Goal: Unclear: Unclear

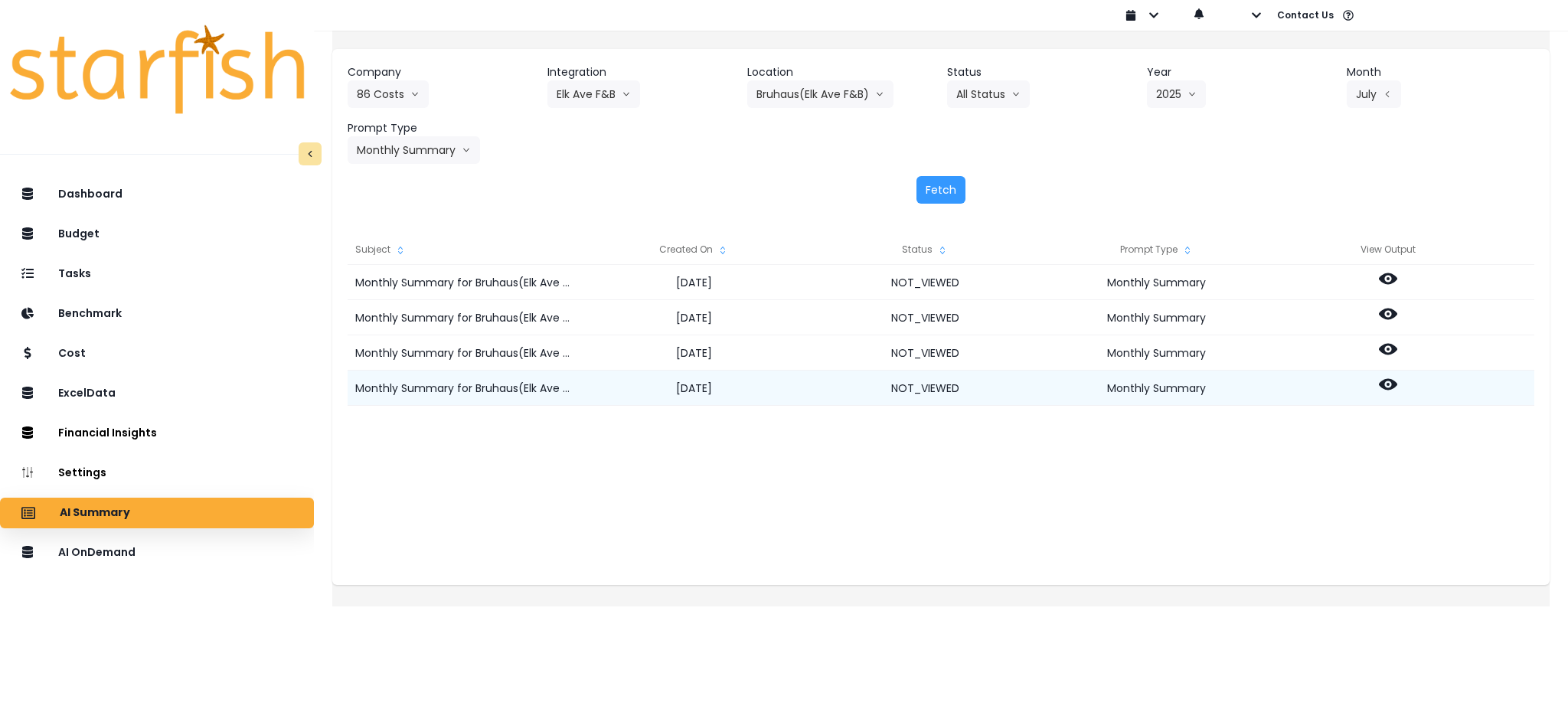
click at [1398, 381] on icon at bounding box center [1389, 384] width 18 height 12
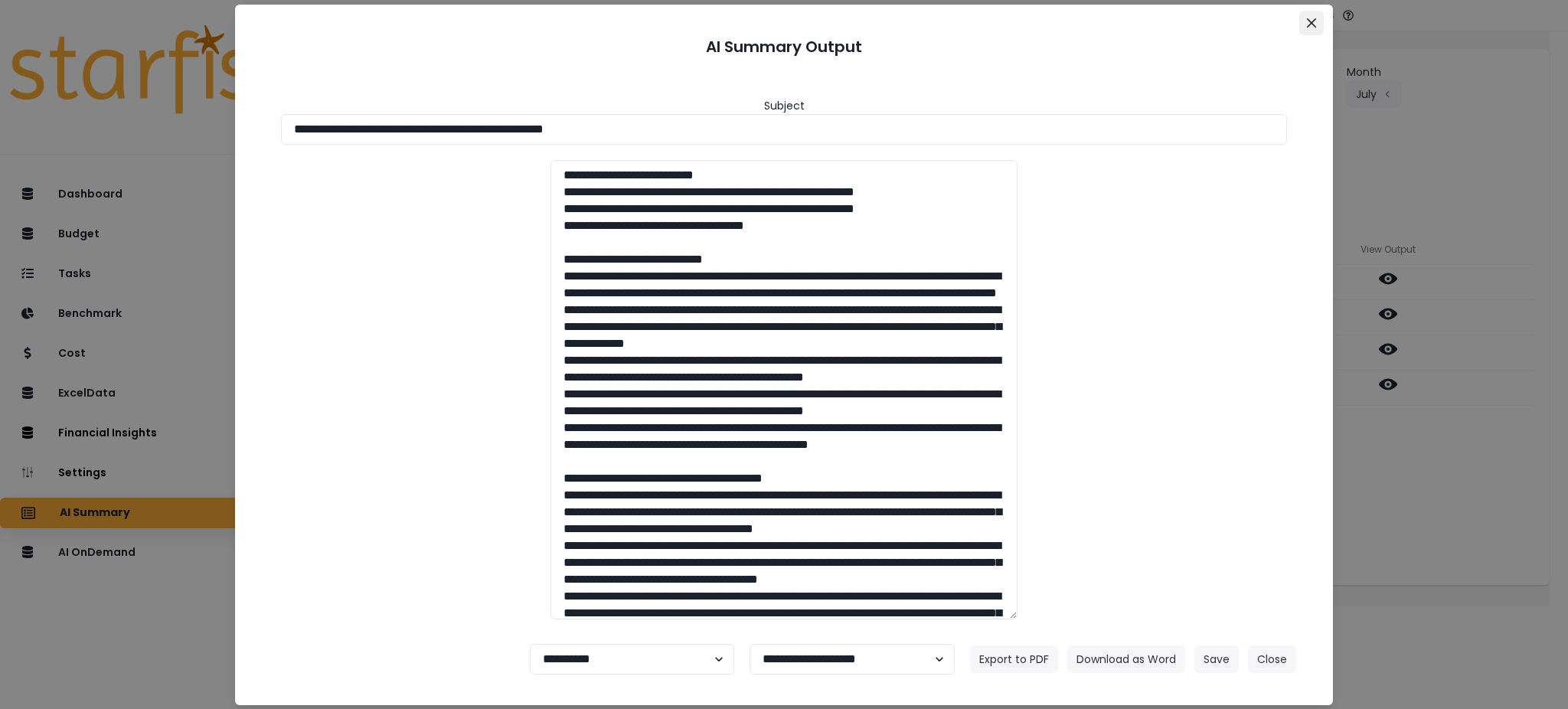
click at [1310, 24] on icon "Close" at bounding box center [1312, 22] width 9 height 9
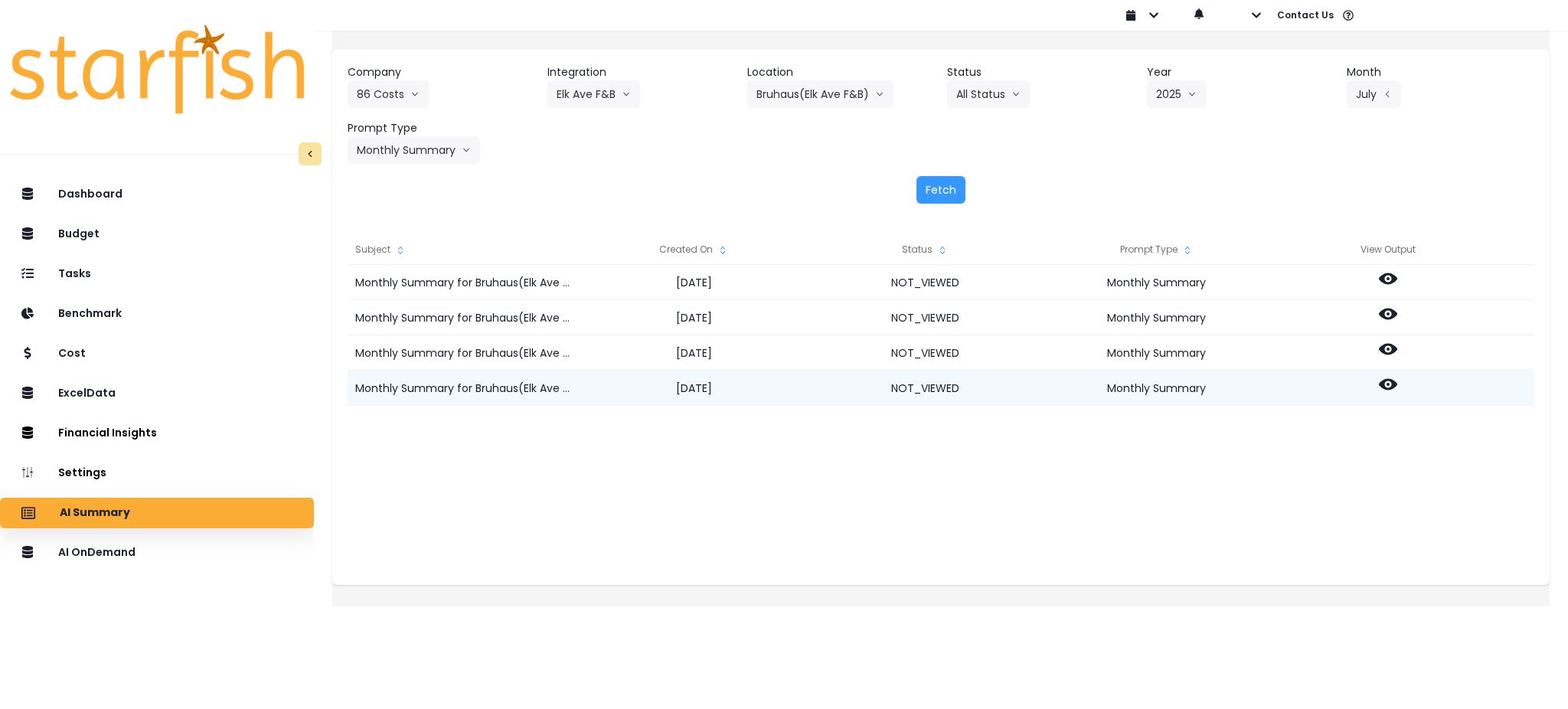
click at [1398, 389] on icon at bounding box center [1389, 384] width 18 height 12
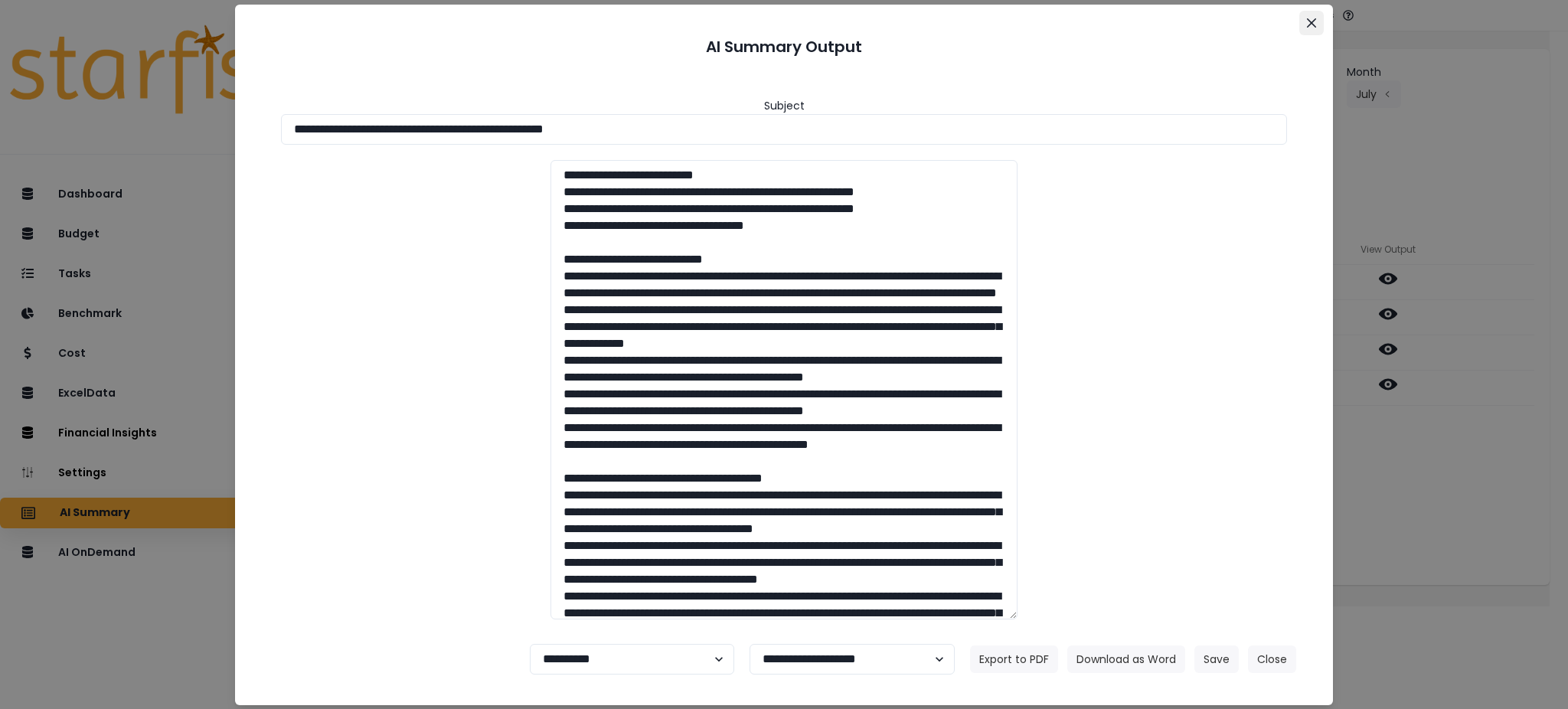
click at [1309, 26] on icon "Close" at bounding box center [1312, 22] width 9 height 9
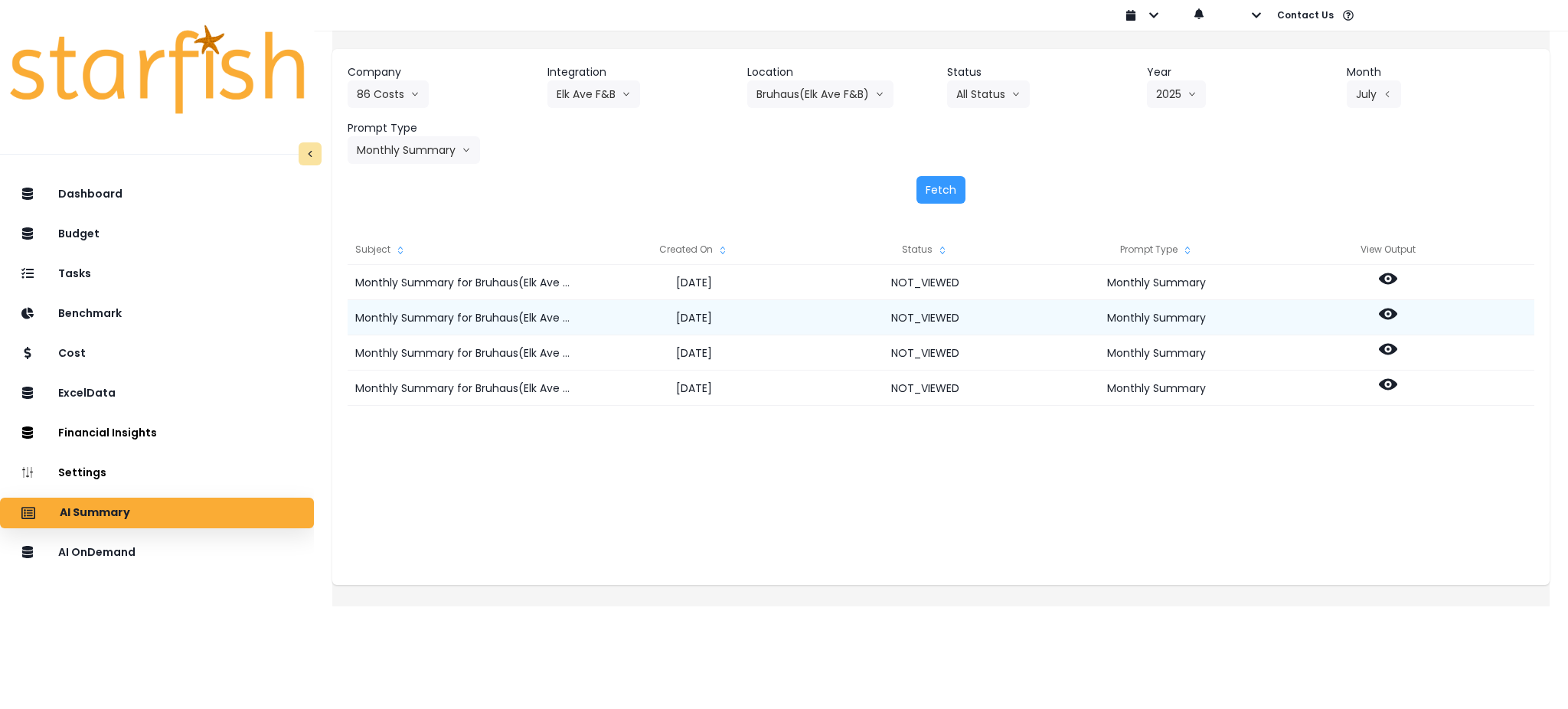
click at [1398, 312] on icon at bounding box center [1389, 314] width 18 height 12
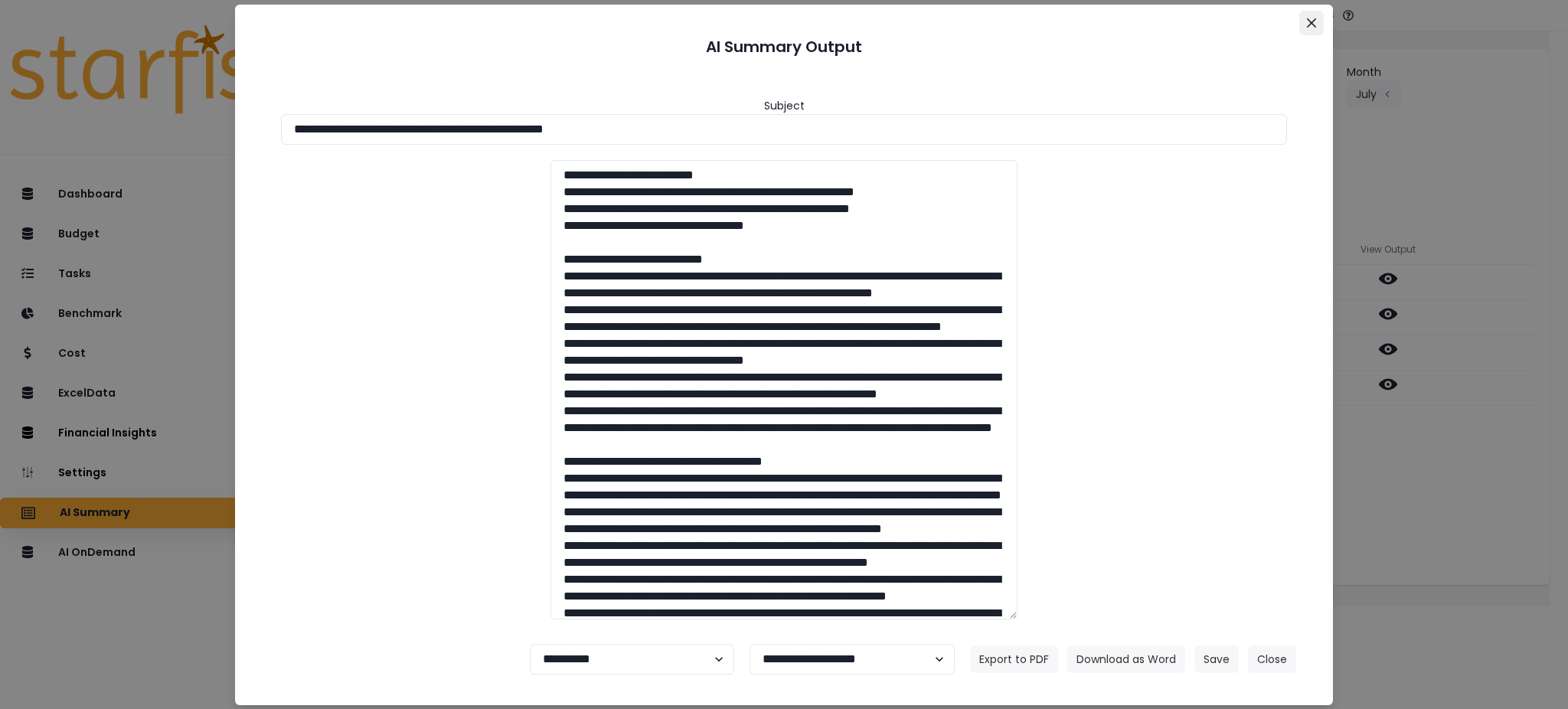
click at [1317, 28] on button "Close" at bounding box center [1312, 23] width 25 height 25
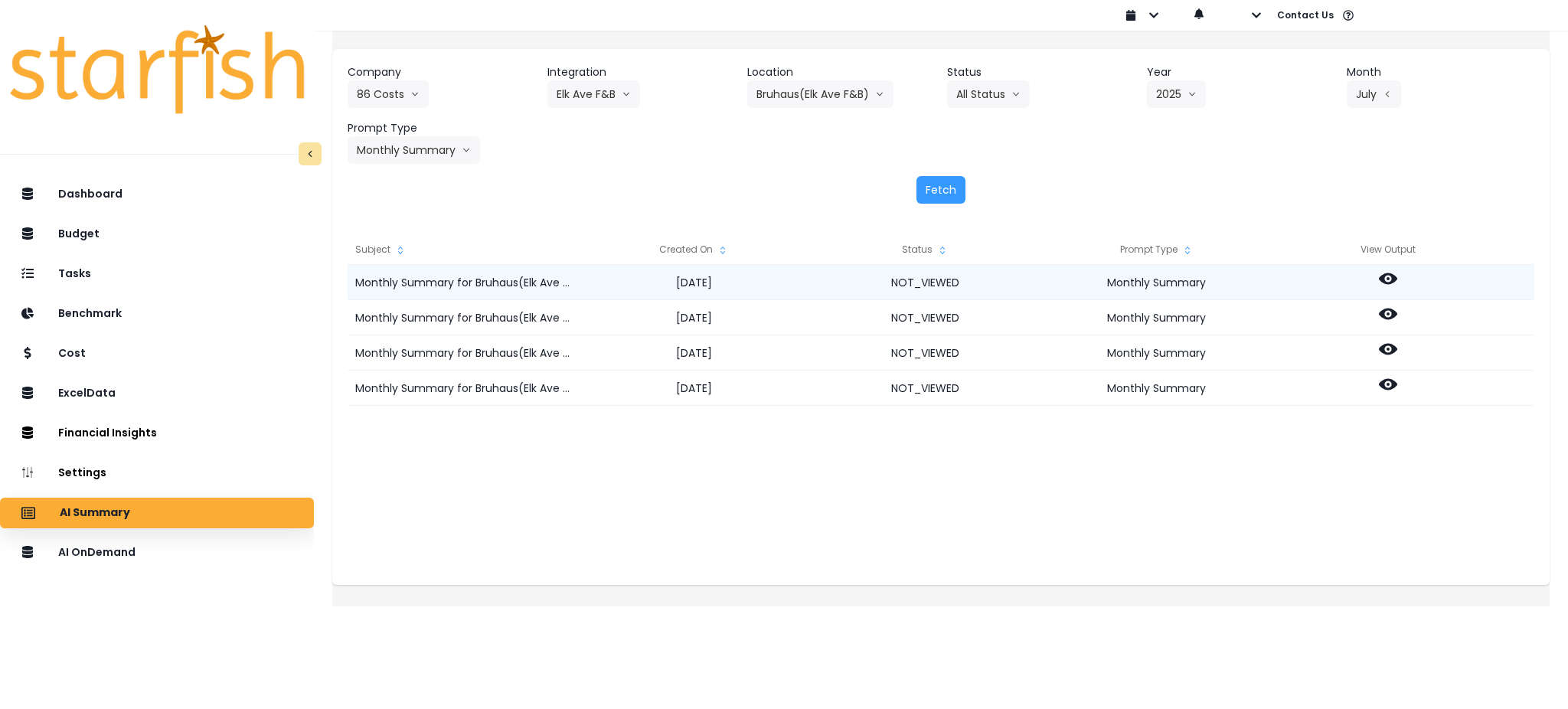
click at [1400, 268] on div at bounding box center [1388, 282] width 232 height 35
click at [1398, 278] on icon at bounding box center [1389, 279] width 18 height 12
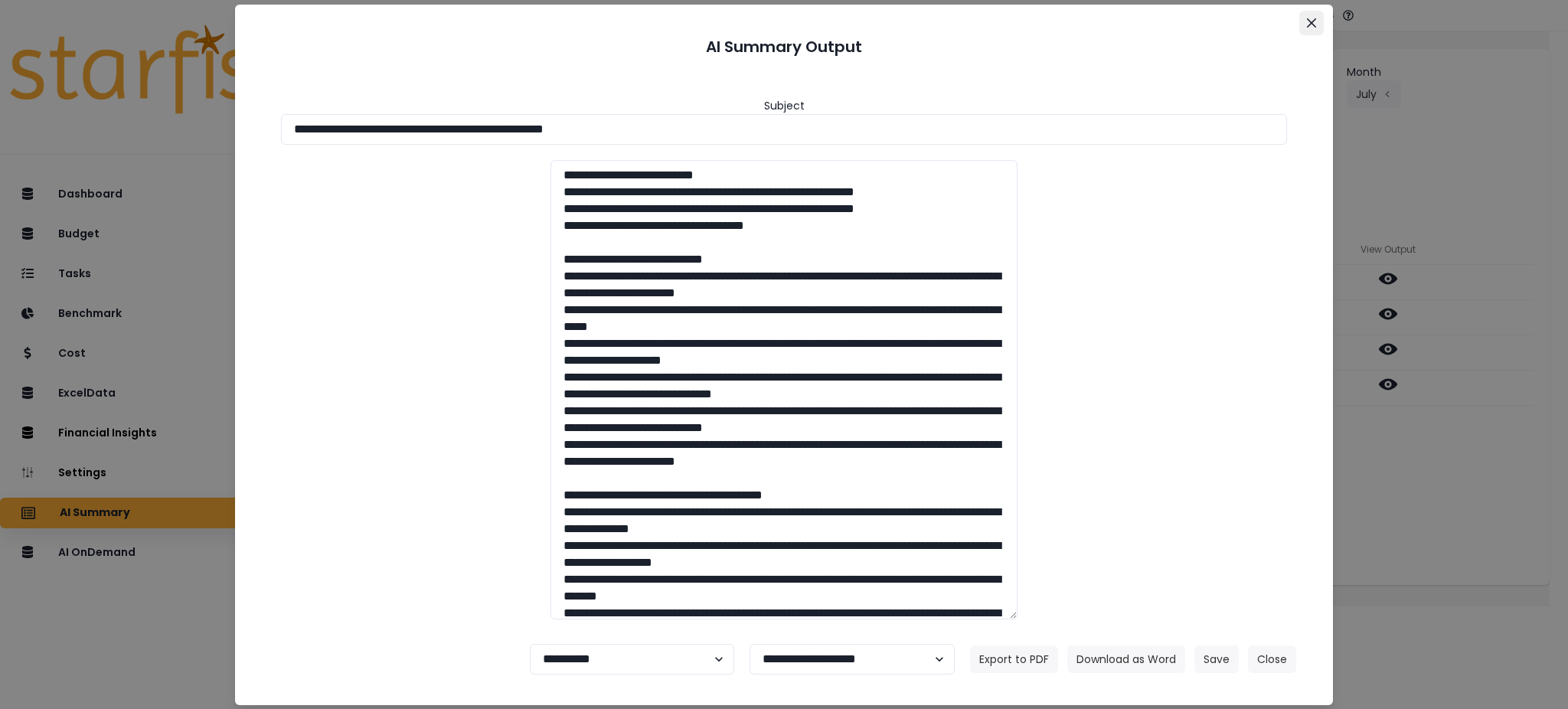
click at [1313, 21] on icon "Close" at bounding box center [1312, 22] width 9 height 9
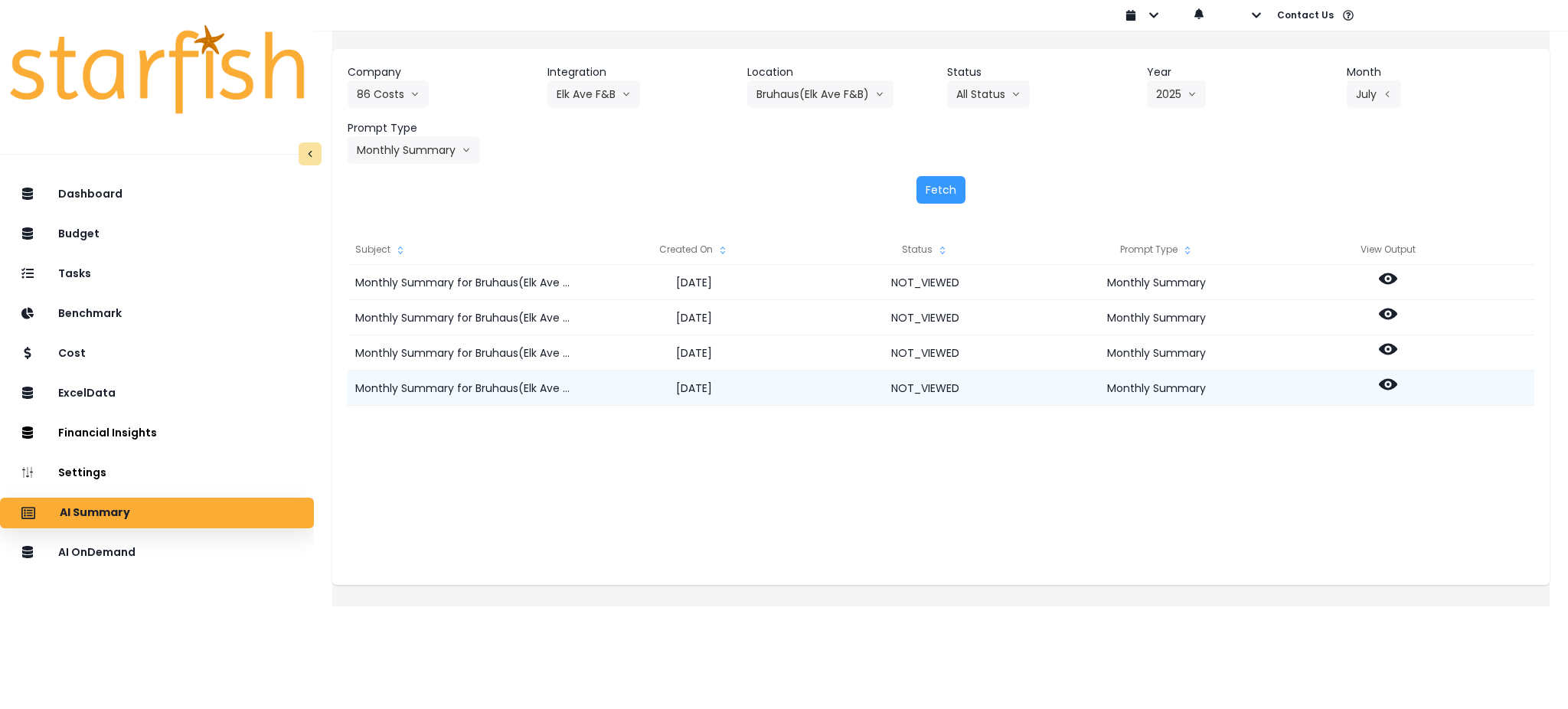
click at [1398, 384] on icon at bounding box center [1389, 384] width 18 height 12
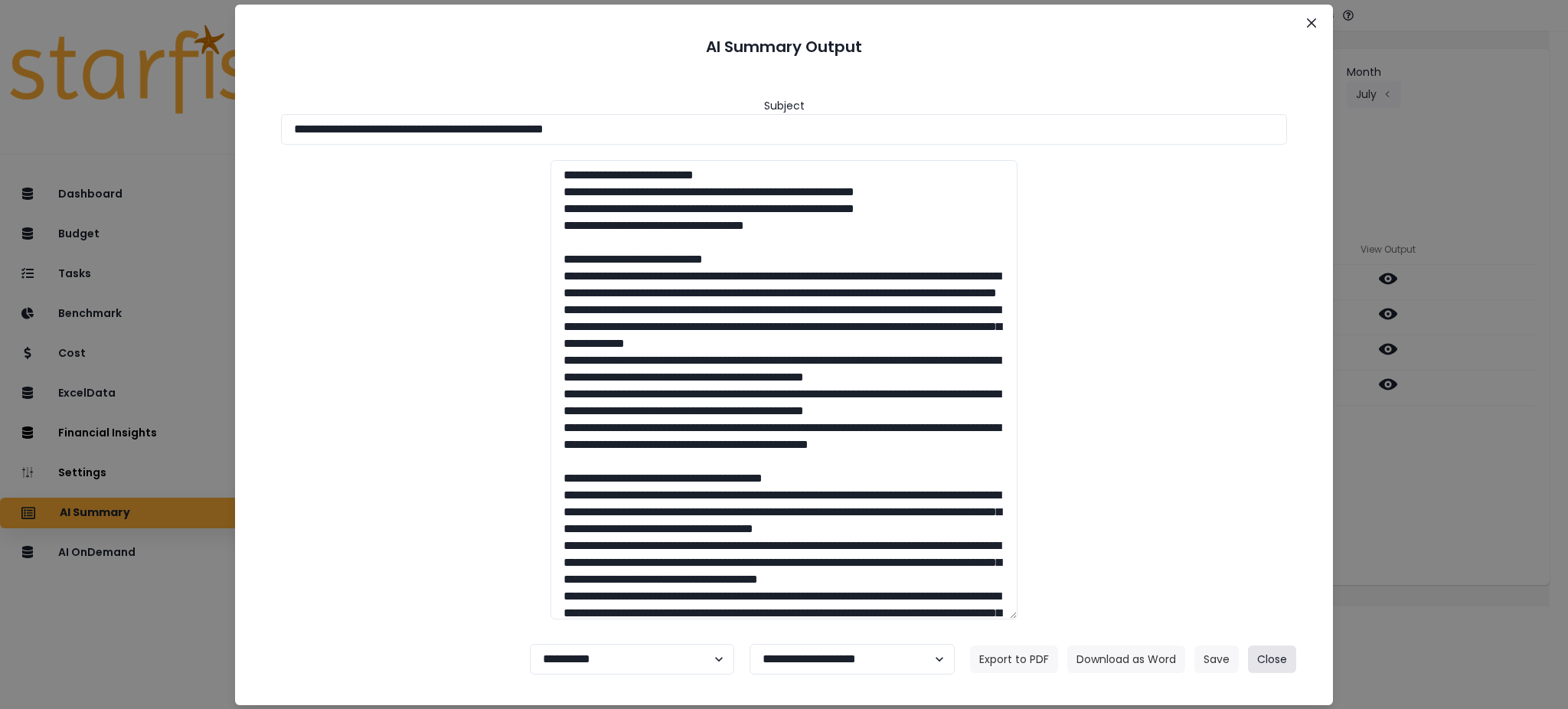
click at [1271, 661] on button "Close" at bounding box center [1272, 659] width 49 height 27
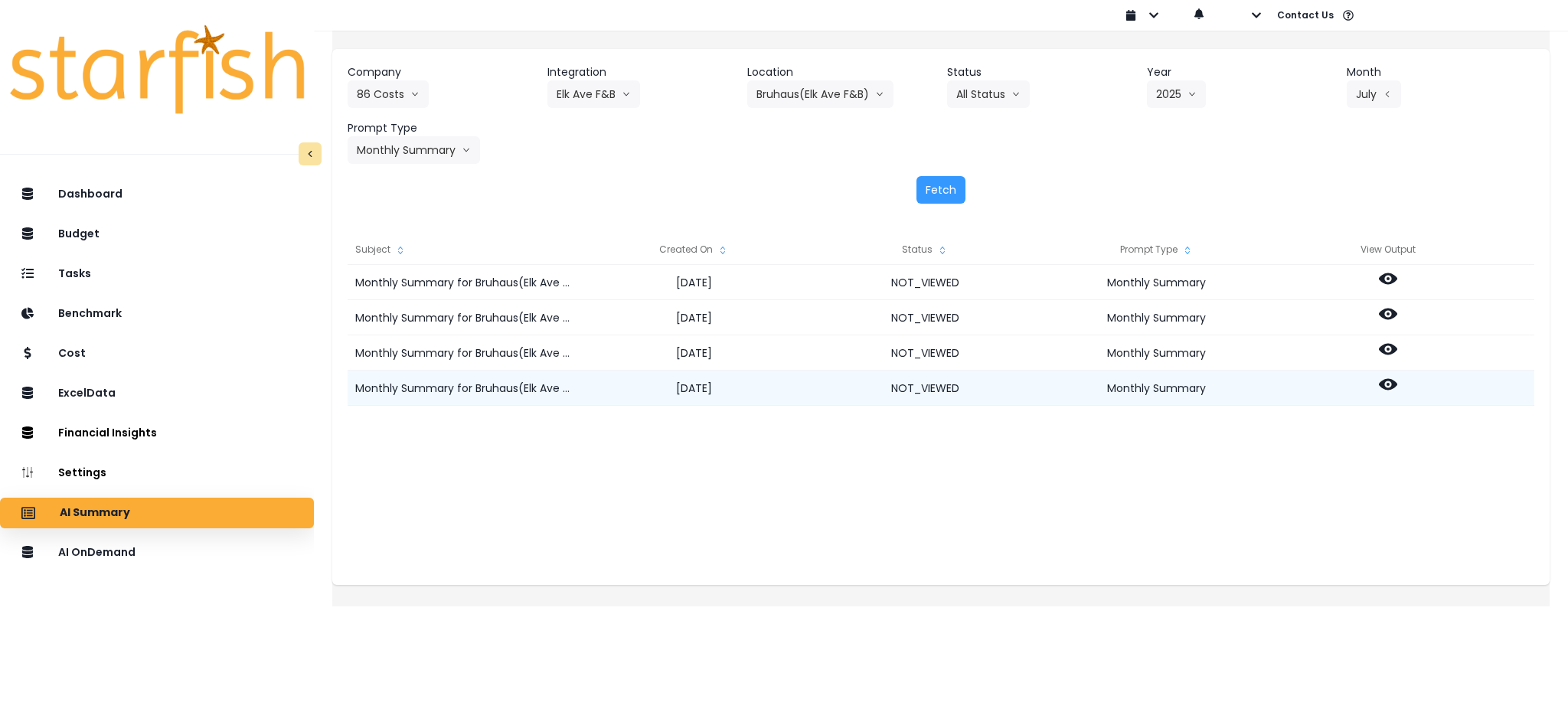
click at [1398, 382] on icon at bounding box center [1389, 384] width 18 height 12
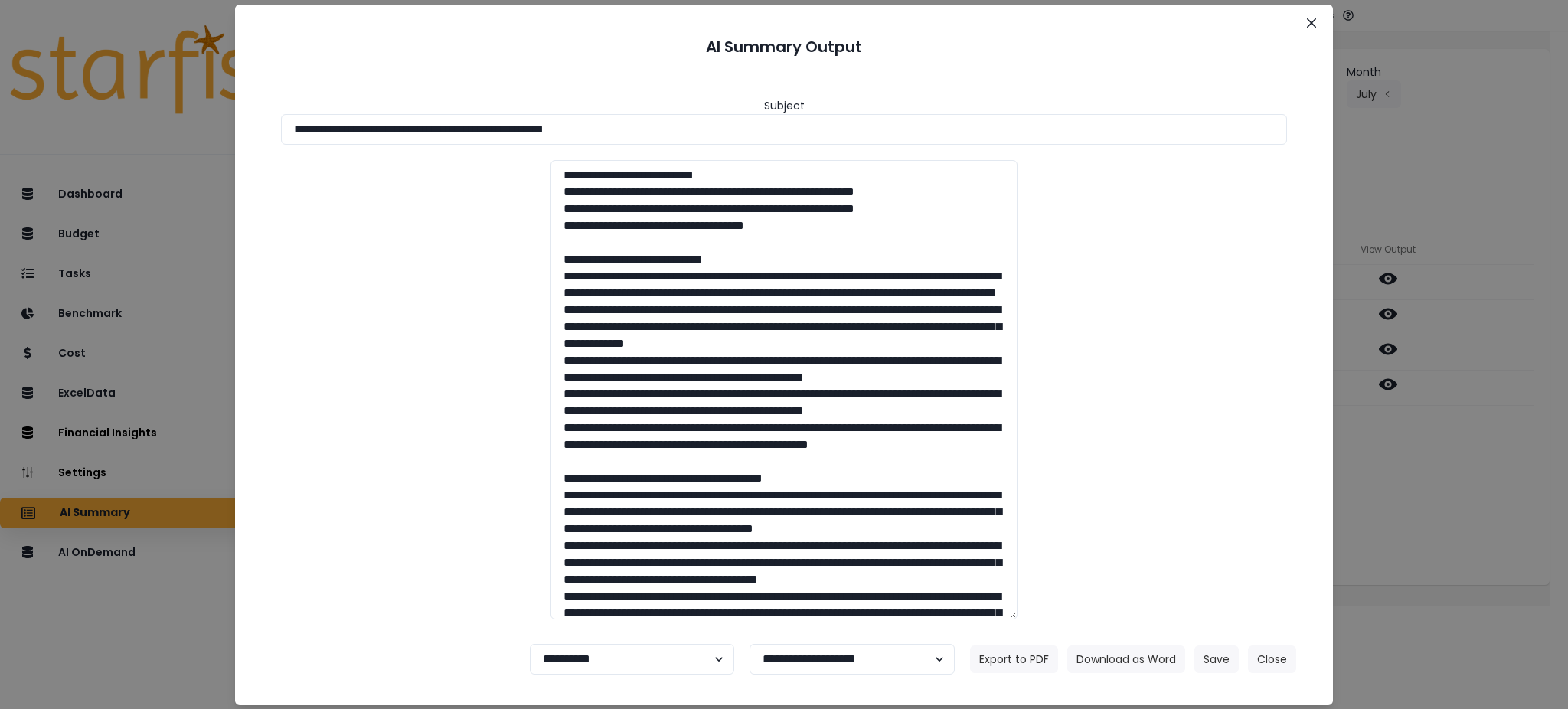
click at [1422, 500] on div "**********" at bounding box center [784, 354] width 1568 height 709
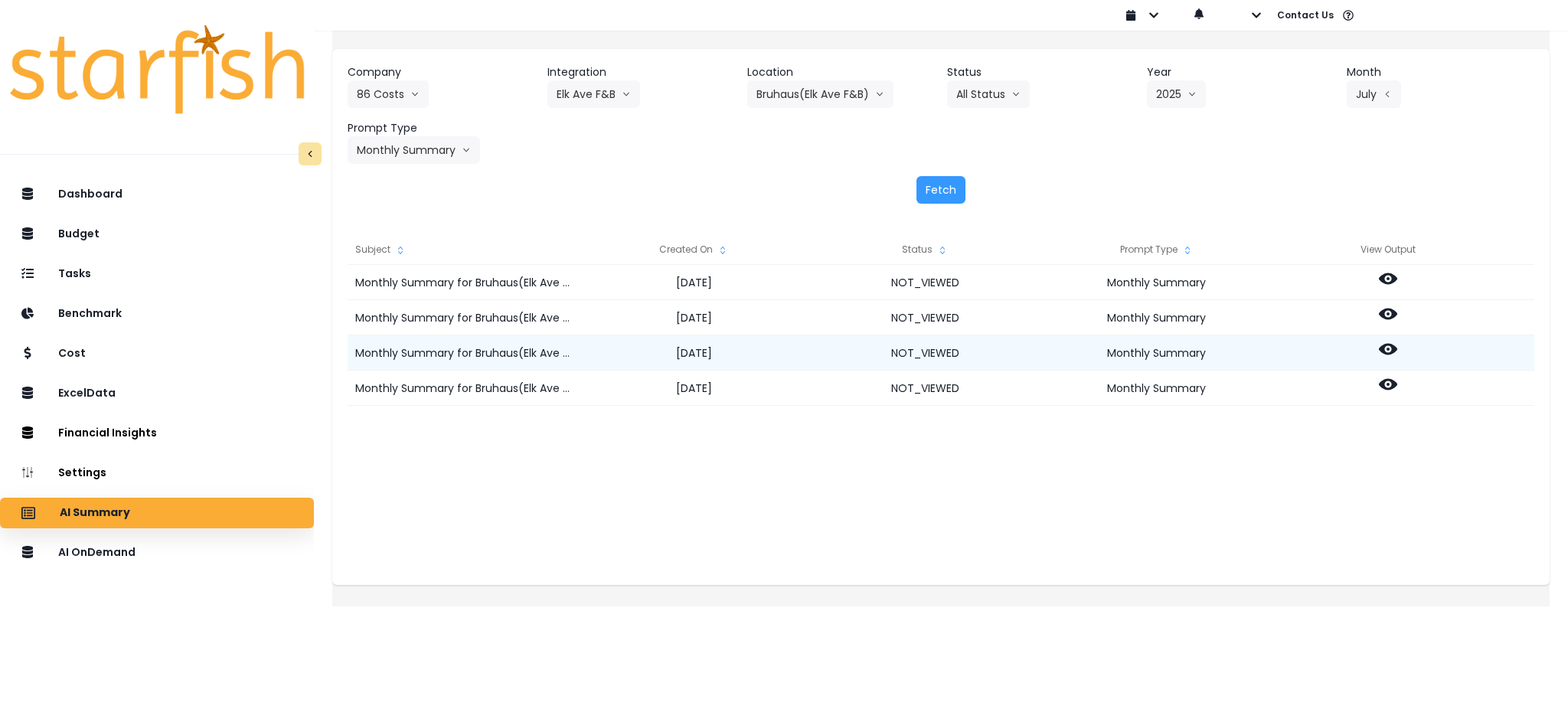
click at [1398, 349] on icon at bounding box center [1389, 349] width 18 height 12
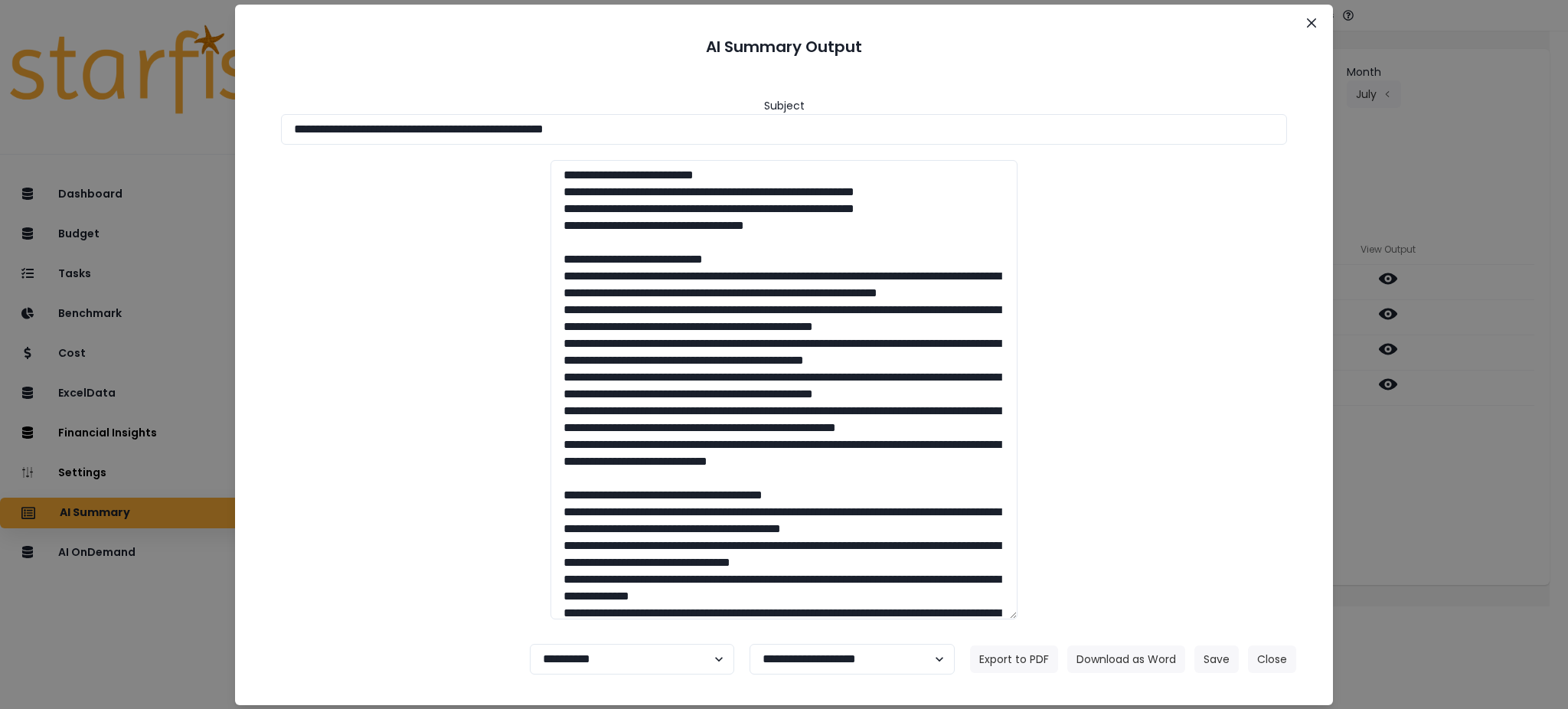
click at [1160, 435] on div at bounding box center [784, 390] width 1037 height 459
click at [1433, 513] on div "**********" at bounding box center [784, 354] width 1568 height 709
